Goal: Navigation & Orientation: Go to known website

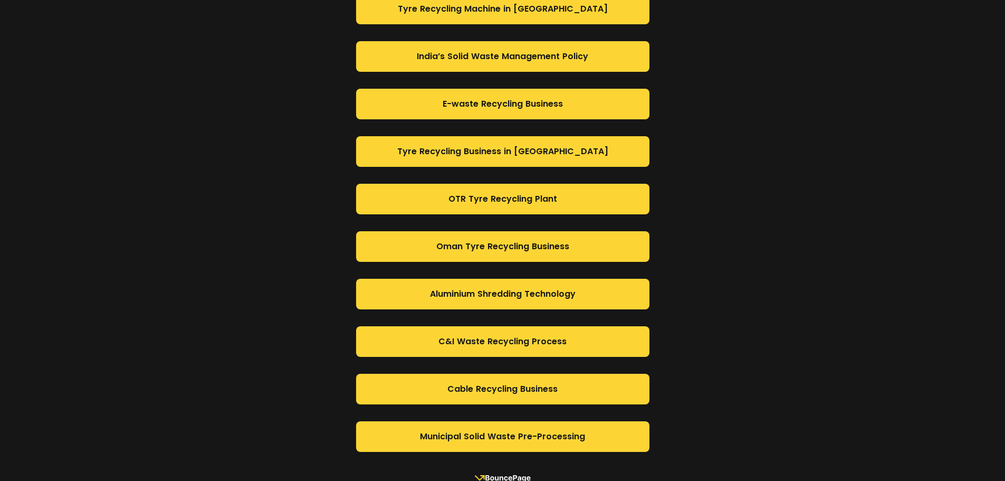
scroll to position [741, 0]
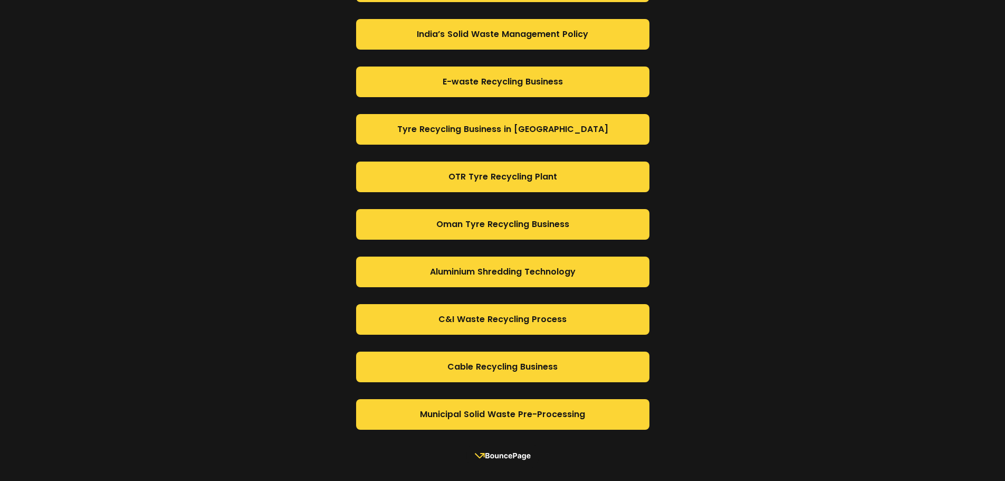
click at [511, 453] on rect at bounding box center [503, 455] width 72 height 26
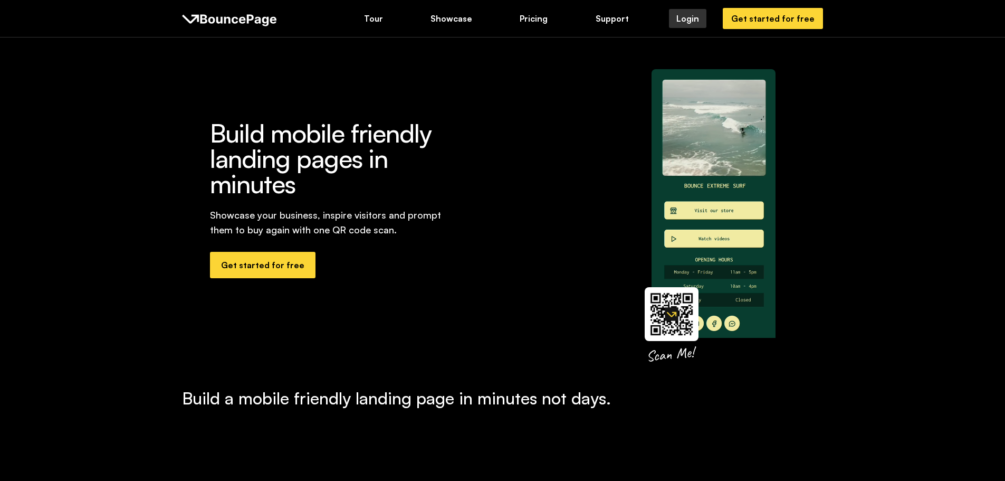
click at [696, 19] on div "Login" at bounding box center [688, 19] width 23 height 12
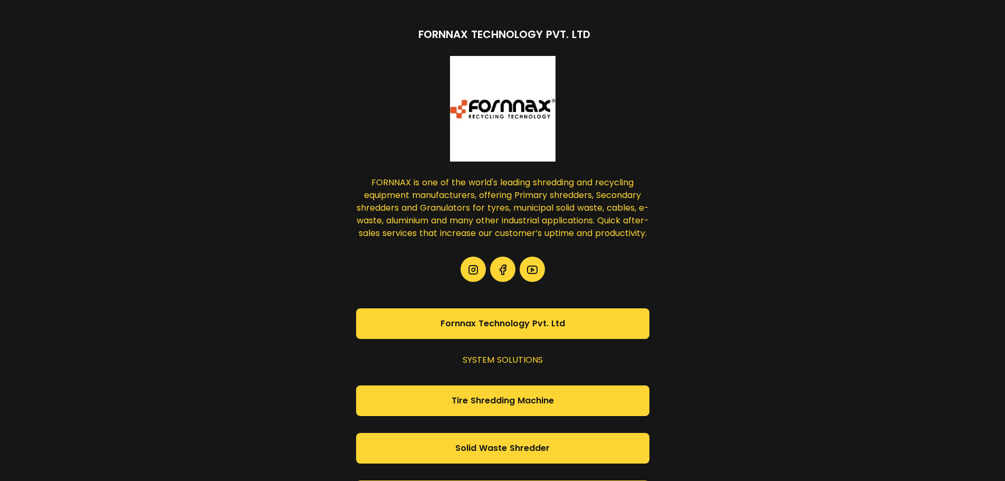
scroll to position [788, 0]
